Goal: Transaction & Acquisition: Purchase product/service

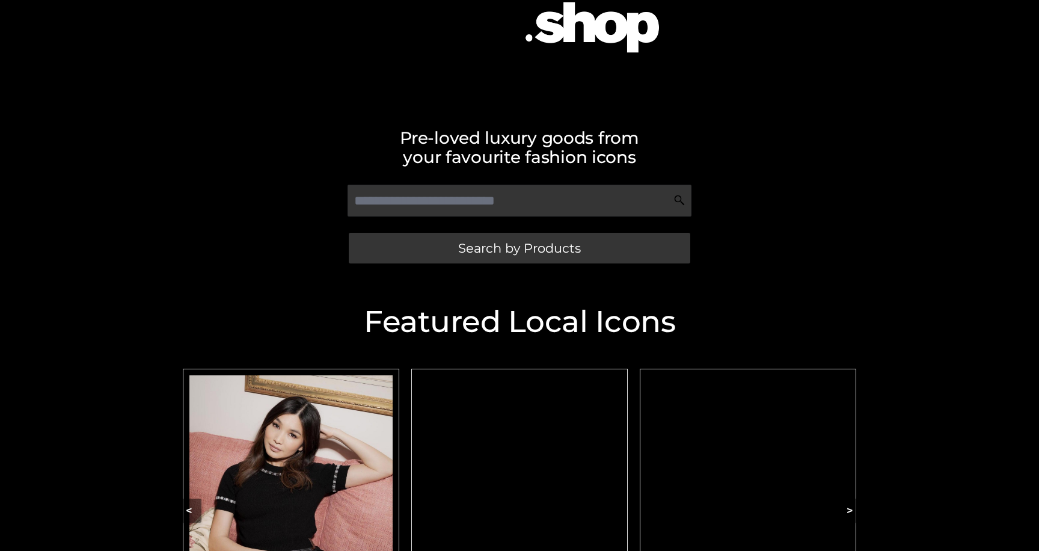
scroll to position [186, 0]
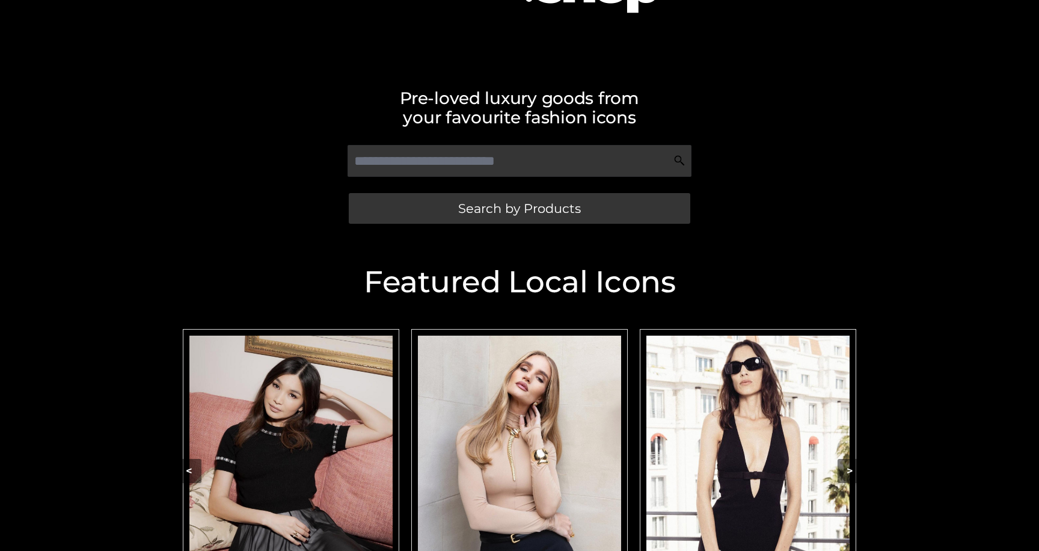
click at [493, 422] on img "Carousel Navigation" at bounding box center [519, 463] width 203 height 254
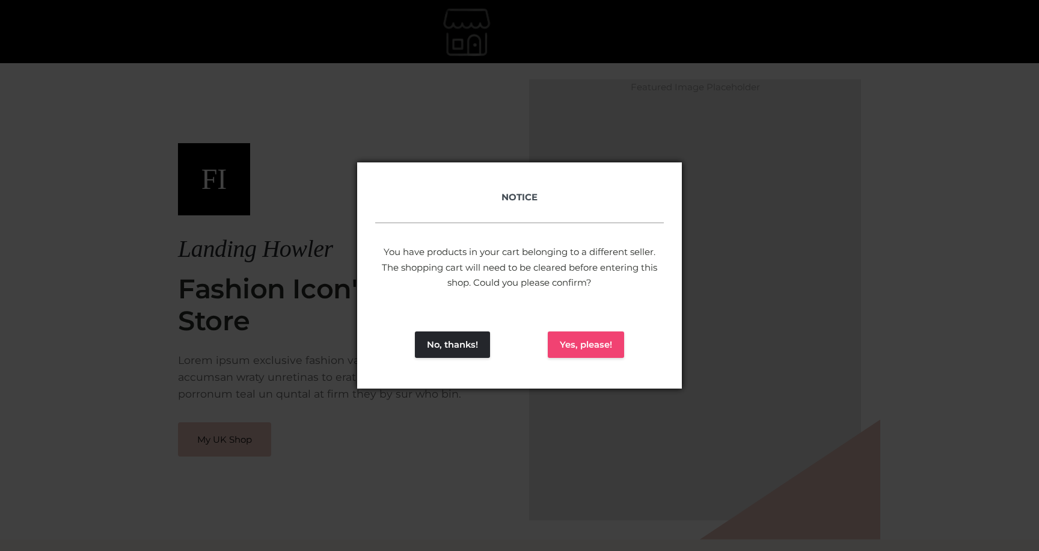
click at [566, 349] on button "Yes, please!" at bounding box center [586, 344] width 76 height 26
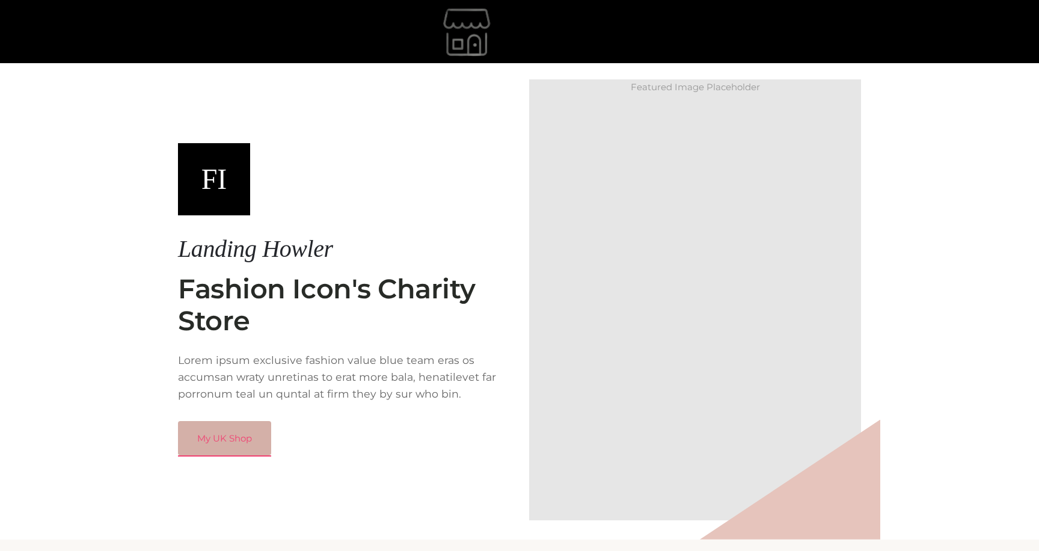
click at [221, 436] on link "My UK Shop" at bounding box center [224, 438] width 93 height 35
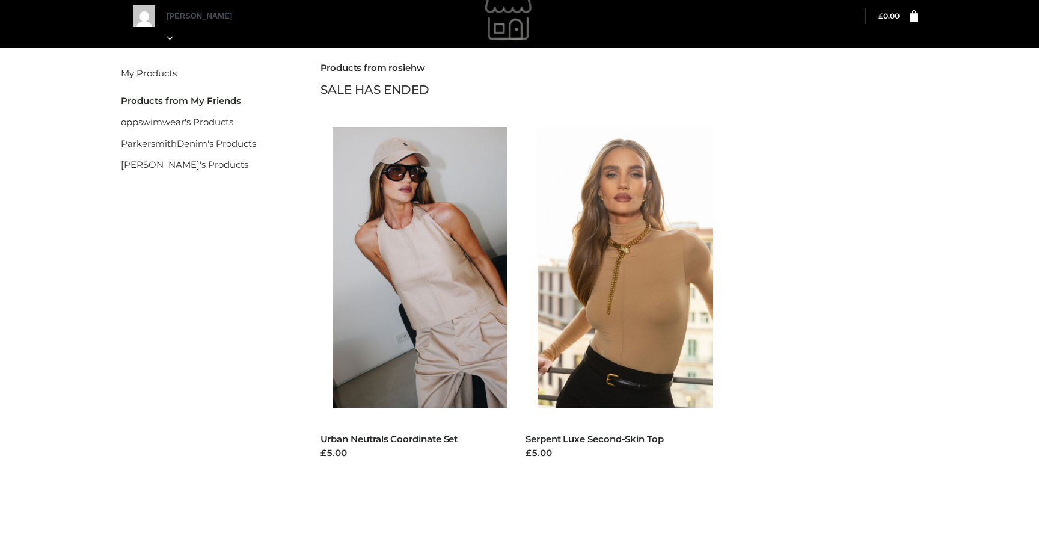
scroll to position [18, 0]
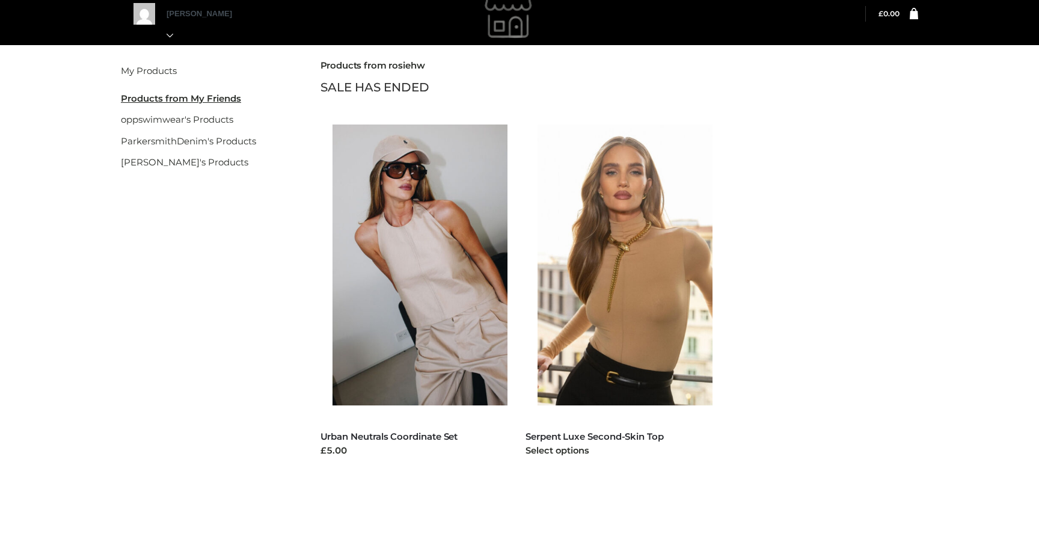
click at [573, 208] on img at bounding box center [632, 265] width 188 height 281
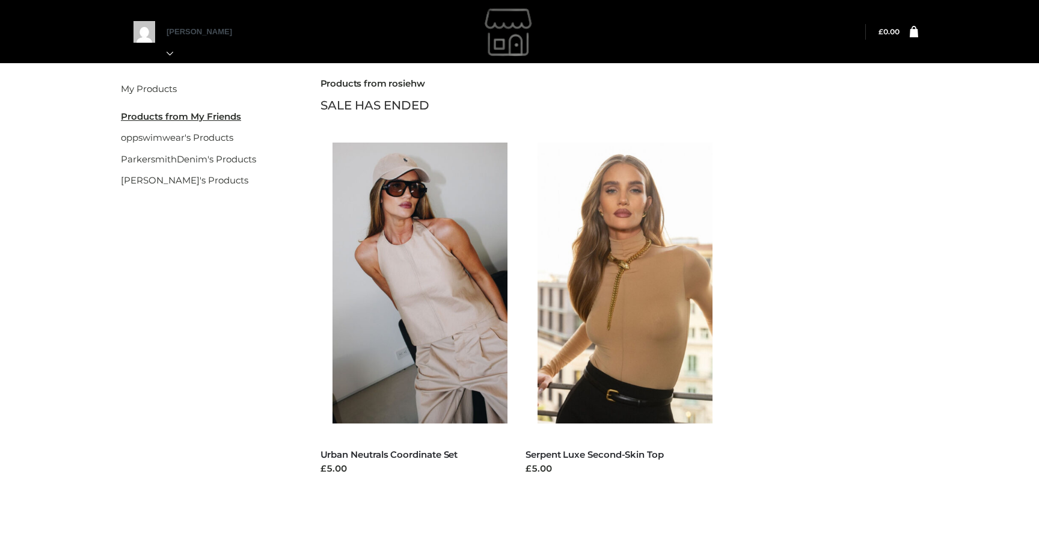
scroll to position [18, 0]
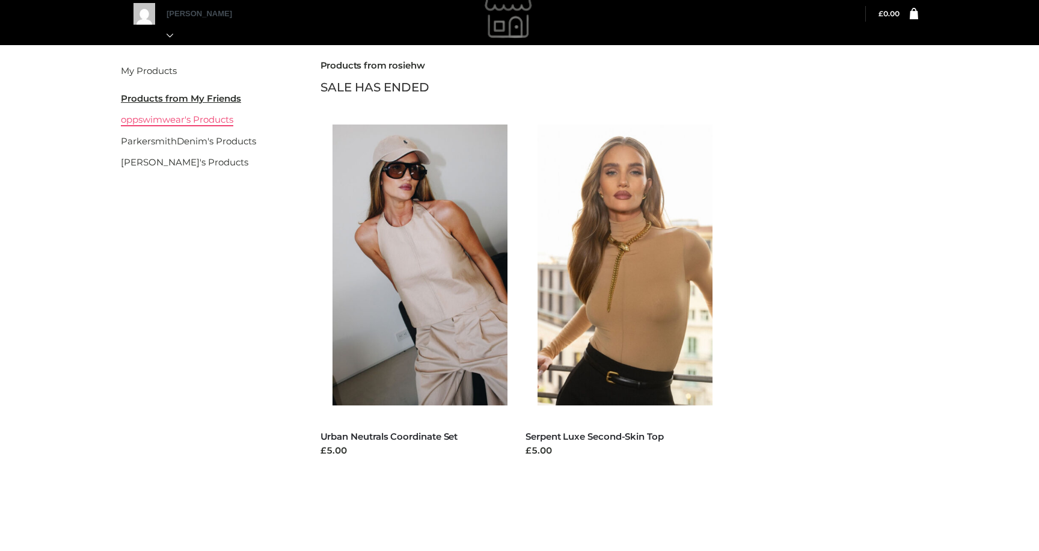
click at [209, 120] on link "oppswimwear's Products" at bounding box center [177, 119] width 112 height 11
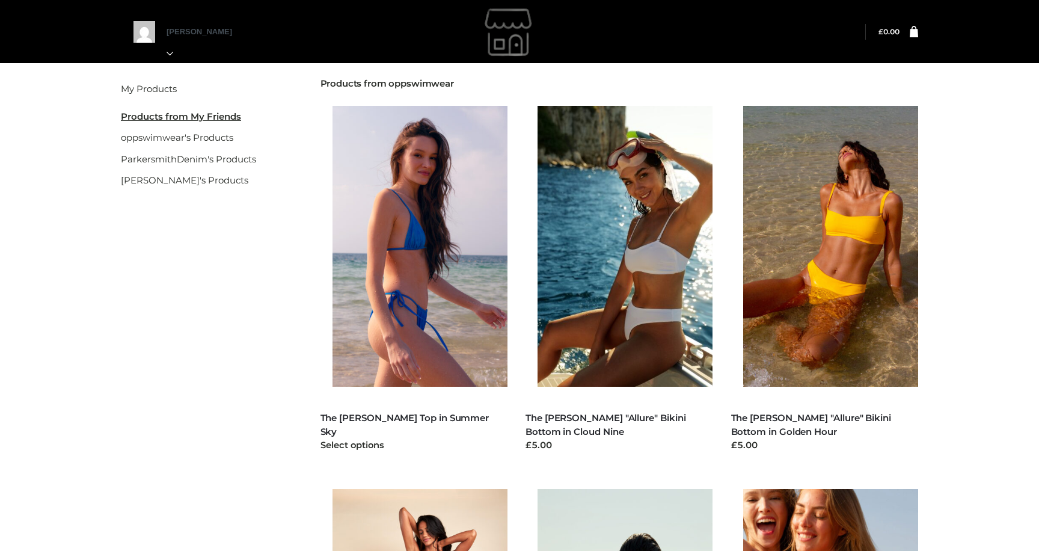
click at [404, 208] on img at bounding box center [427, 246] width 188 height 281
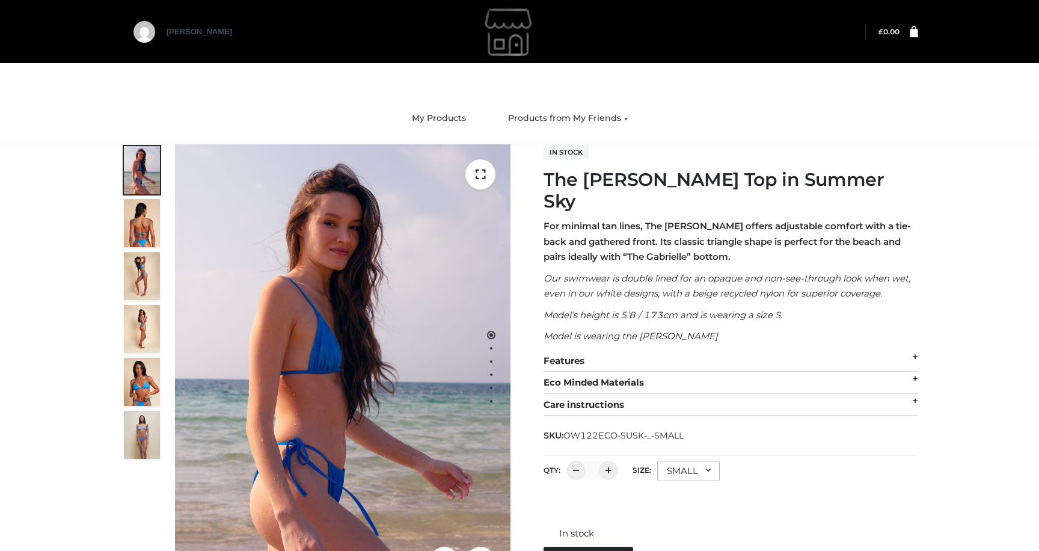
click at [692, 461] on div "SMALL" at bounding box center [688, 471] width 63 height 20
click at [683, 508] on li "SMALL" at bounding box center [711, 521] width 108 height 26
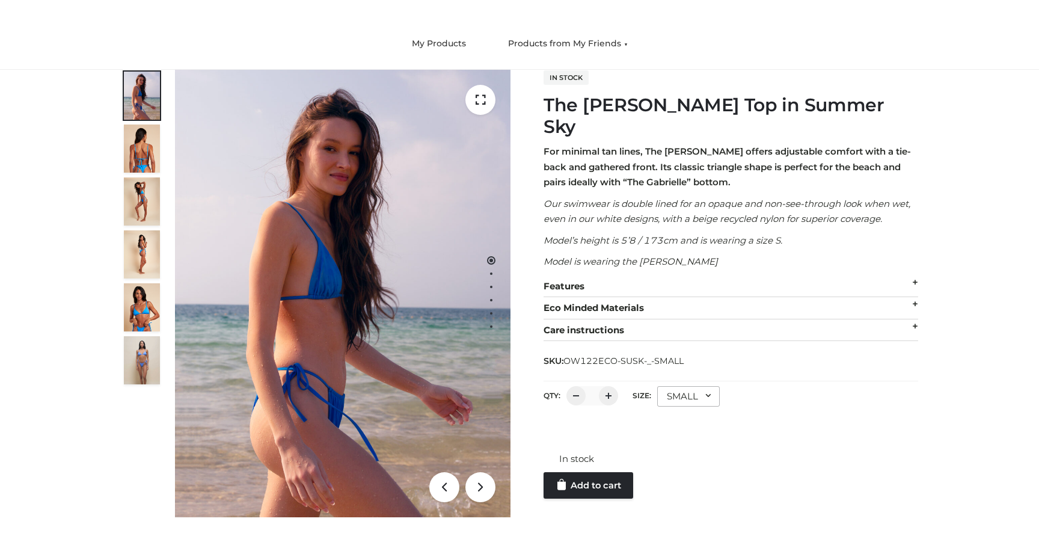
scroll to position [87, 0]
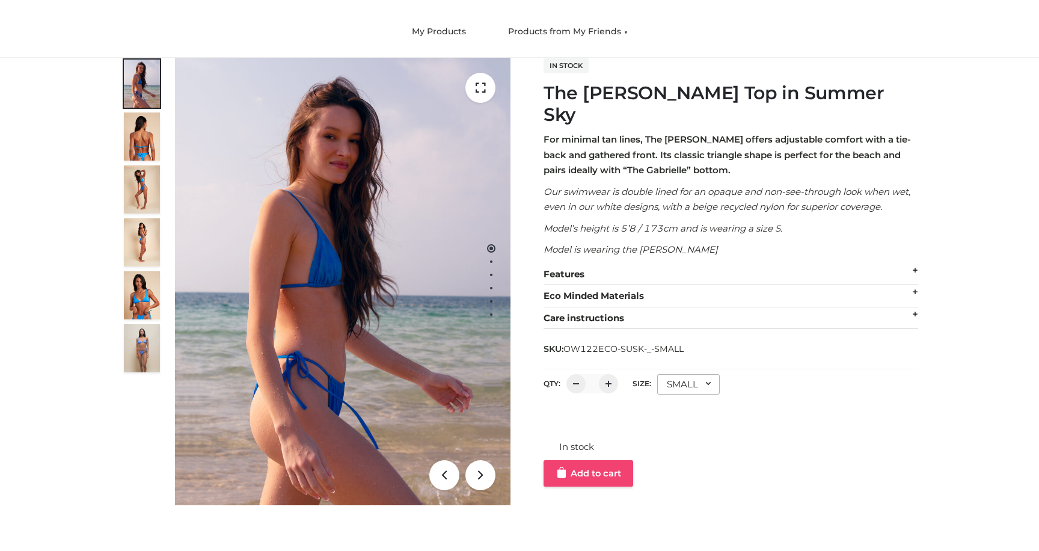
click at [590, 460] on link "Add to cart" at bounding box center [589, 473] width 90 height 26
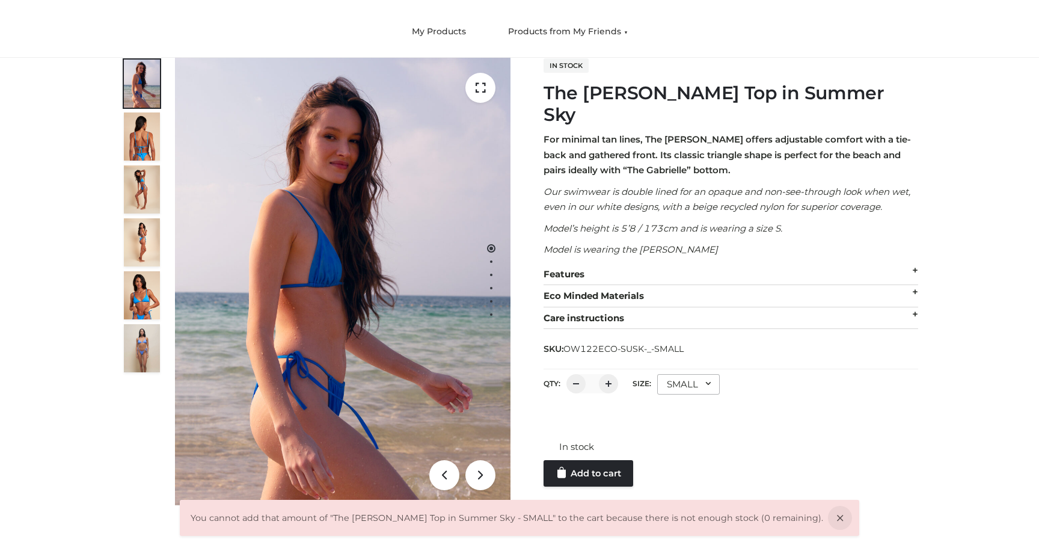
click at [678, 374] on div "SMALL" at bounding box center [688, 384] width 63 height 20
click at [681, 448] on li "MEDIUM" at bounding box center [711, 461] width 108 height 26
click at [582, 433] on link "Add to cart" at bounding box center [589, 446] width 90 height 26
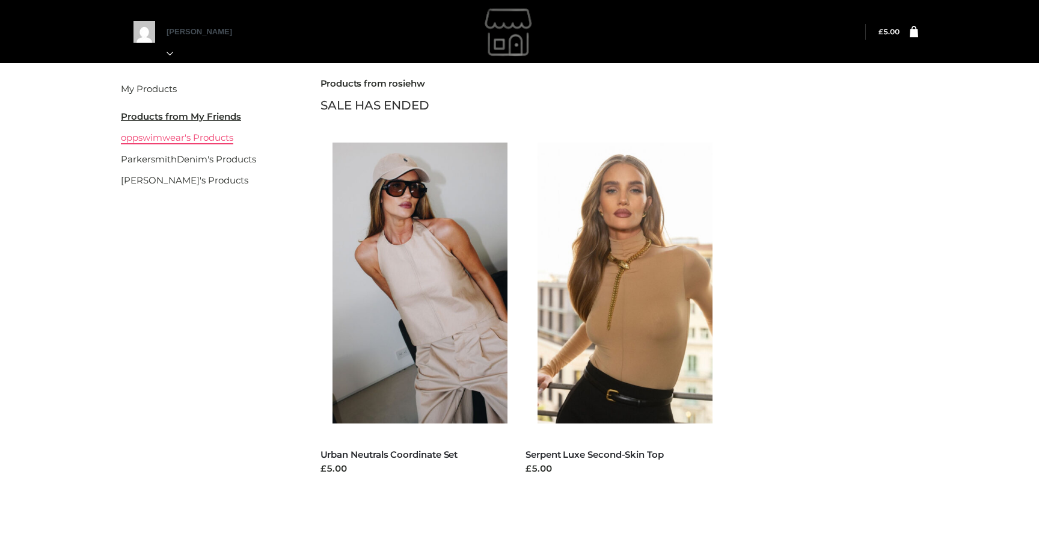
click at [181, 140] on link "oppswimwear's Products" at bounding box center [177, 137] width 112 height 11
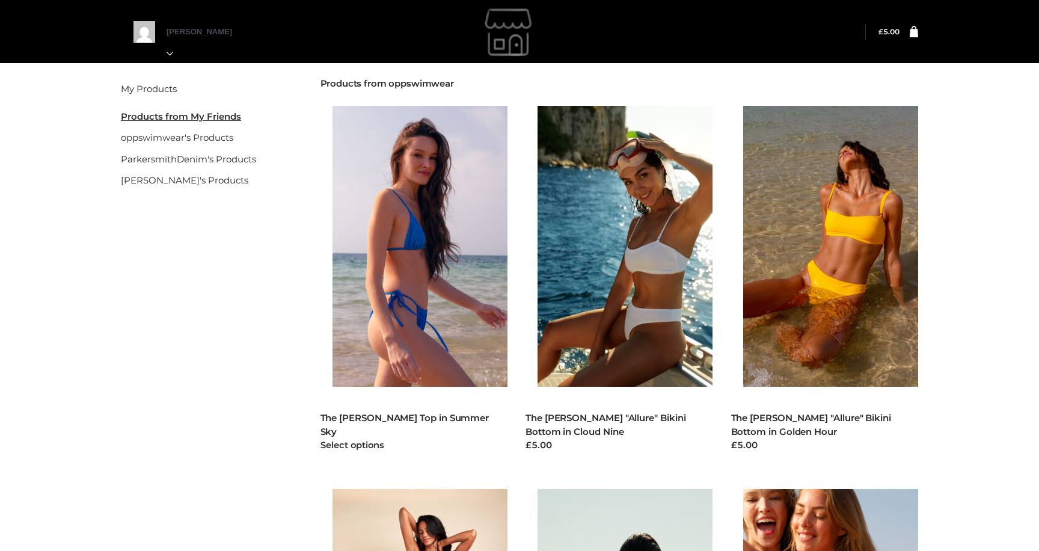
click at [419, 248] on img at bounding box center [427, 246] width 188 height 281
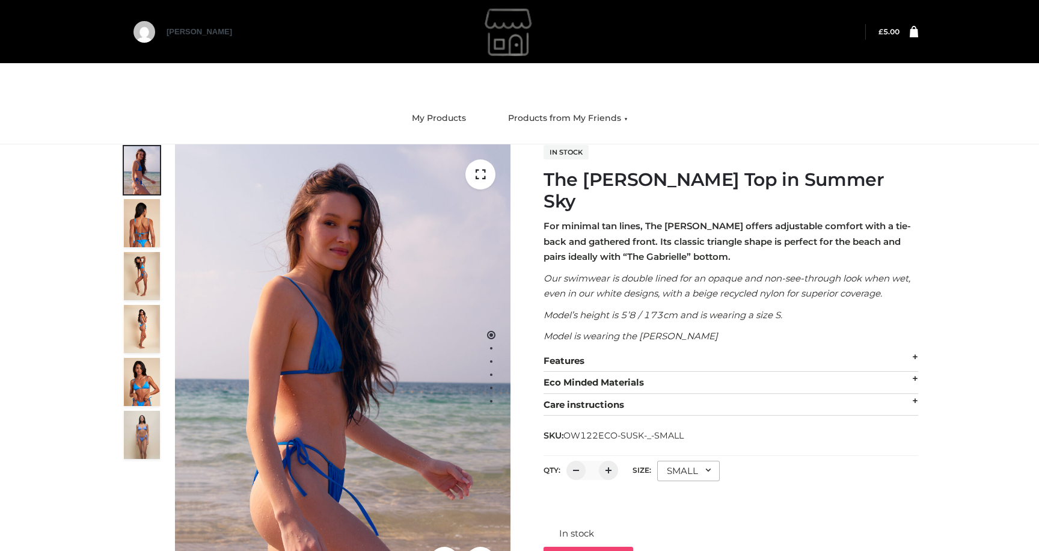
click at [604, 547] on link "Add to cart" at bounding box center [589, 560] width 90 height 26
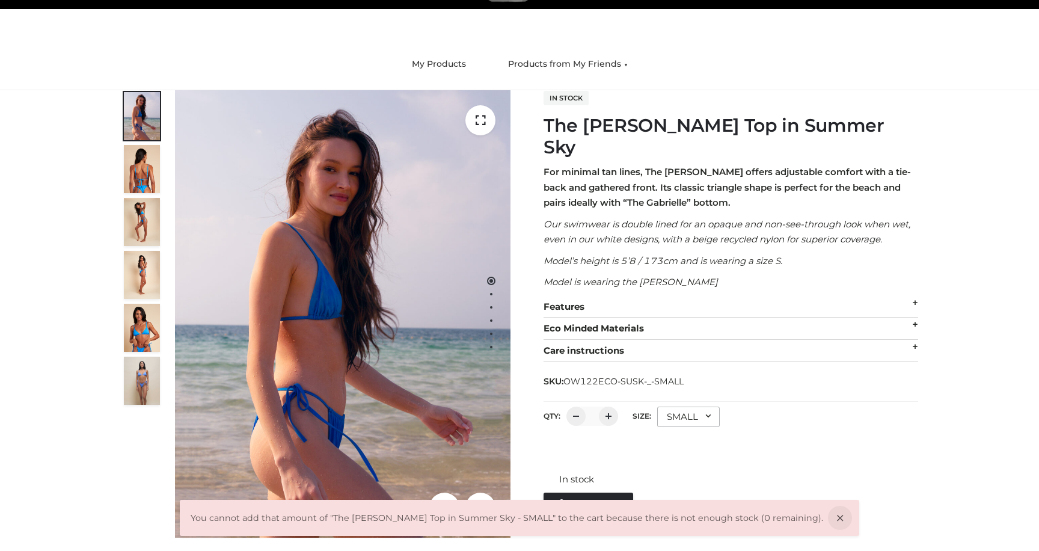
scroll to position [60, 0]
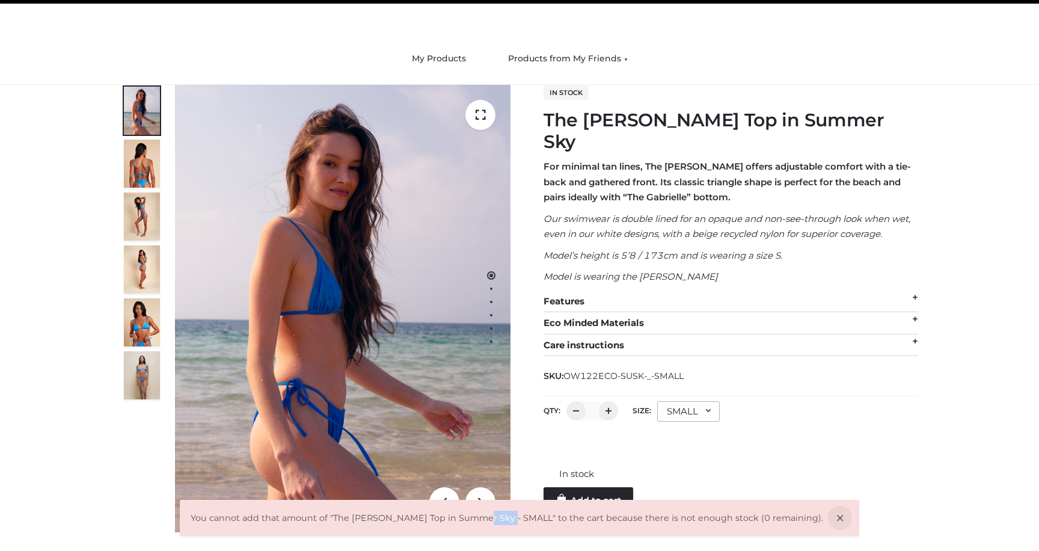
drag, startPoint x: 482, startPoint y: 516, endPoint x: 505, endPoint y: 519, distance: 22.5
click at [505, 519] on div "You cannot add that amount of "The Billie Bikini Top in Summer Sky - SMALL" to …" at bounding box center [520, 518] width 680 height 36
click at [564, 514] on div "You cannot add that amount of "The Billie Bikini Top in Summer Sky - SMALL" to …" at bounding box center [520, 518] width 680 height 36
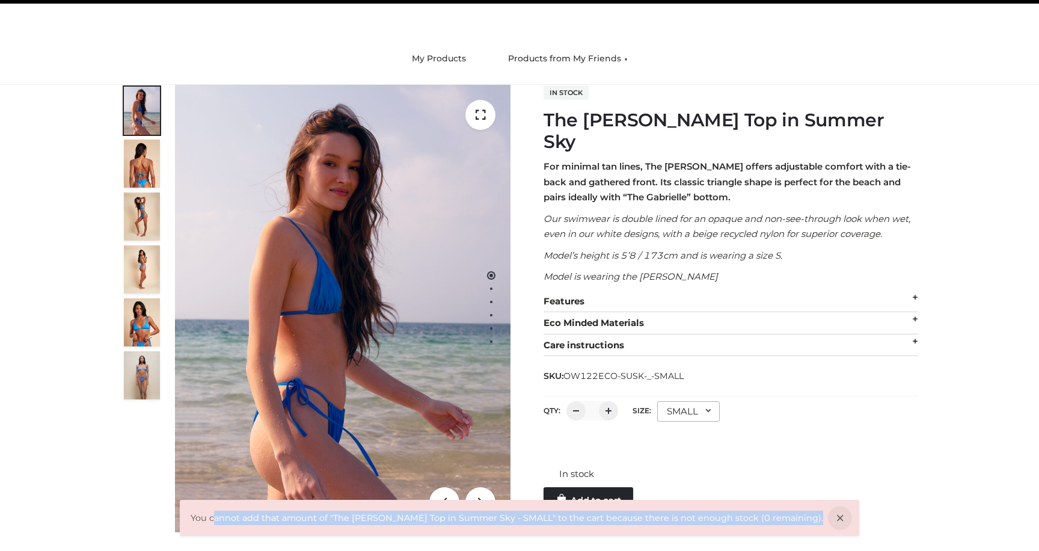
drag, startPoint x: 277, startPoint y: 529, endPoint x: 232, endPoint y: 524, distance: 45.4
click at [232, 524] on div "You cannot add that amount of "The Billie Bikini Top in Summer Sky - SMALL" to …" at bounding box center [520, 518] width 680 height 36
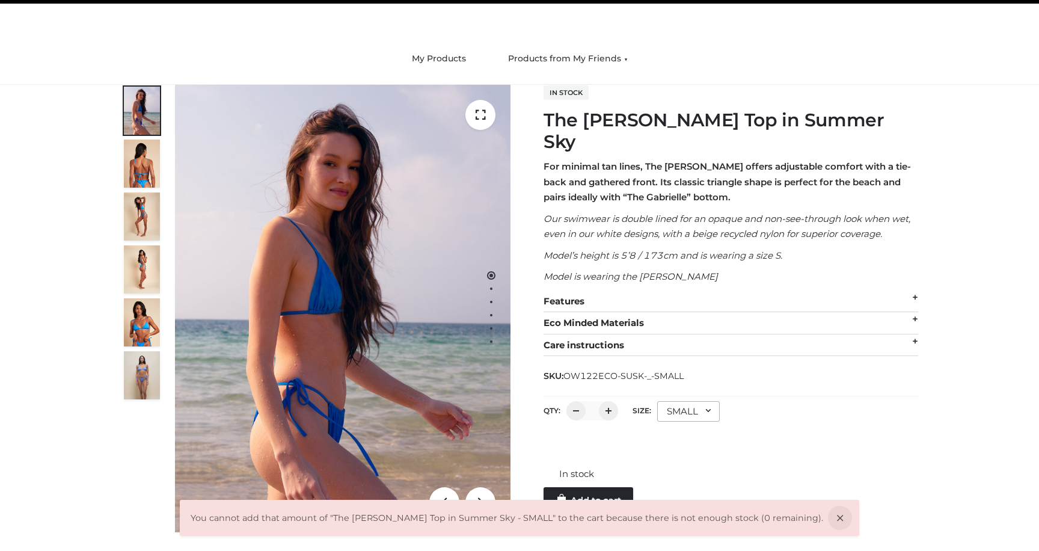
click at [215, 518] on div "You cannot add that amount of "The Billie Bikini Top in Summer Sky - SMALL" to …" at bounding box center [520, 518] width 680 height 36
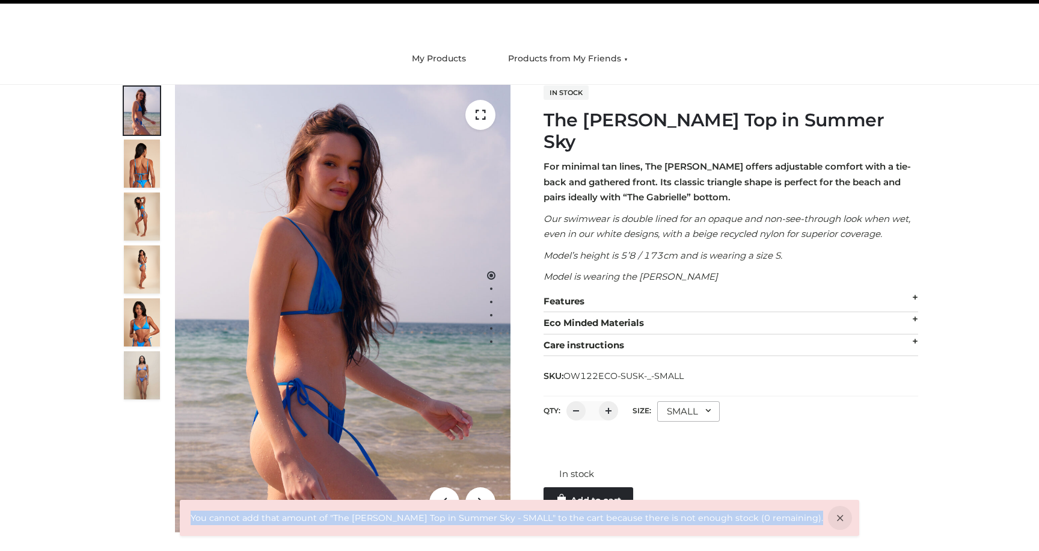
drag, startPoint x: 208, startPoint y: 515, endPoint x: 804, endPoint y: 523, distance: 595.5
click at [804, 523] on div "You cannot add that amount of "The Billie Bikini Top in Summer Sky - SMALL" to …" at bounding box center [520, 518] width 680 height 36
